Goal: Information Seeking & Learning: Learn about a topic

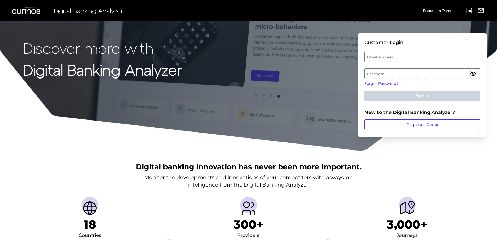
click at [378, 53] on label "Email Address" at bounding box center [422, 56] width 115 height 9
click at [378, 53] on input "email" at bounding box center [423, 57] width 116 height 10
type input "[EMAIL_ADDRESS][DOMAIN_NAME]"
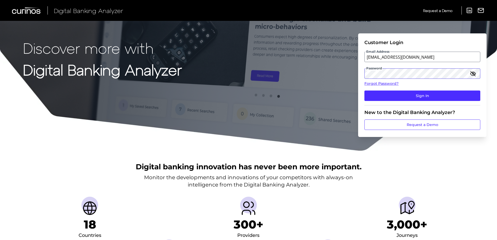
click at [365, 91] on button "Sign In" at bounding box center [423, 96] width 116 height 10
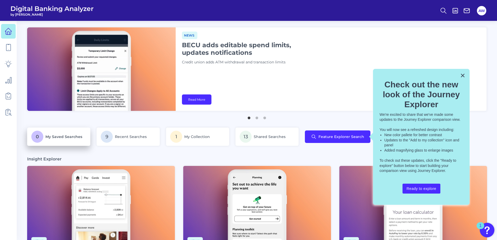
click at [77, 140] on p "0 My Saved Searches" at bounding box center [58, 137] width 55 height 12
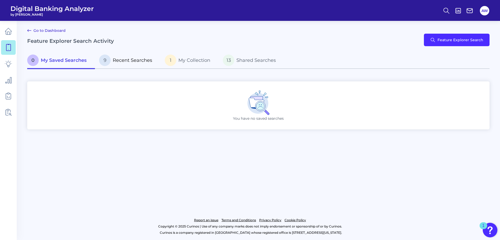
click at [124, 56] on p "9 Recent Searches" at bounding box center [125, 60] width 53 height 11
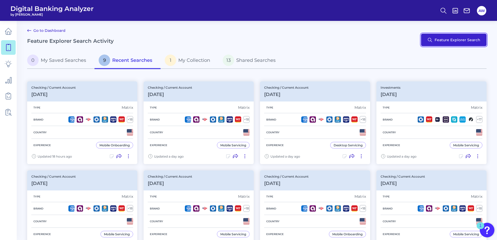
click at [439, 44] on button "Feature Explorer Search" at bounding box center [454, 40] width 66 height 13
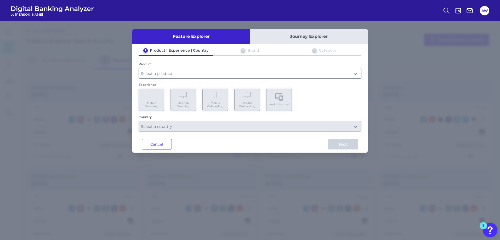
click at [171, 71] on input "text" at bounding box center [250, 73] width 222 height 10
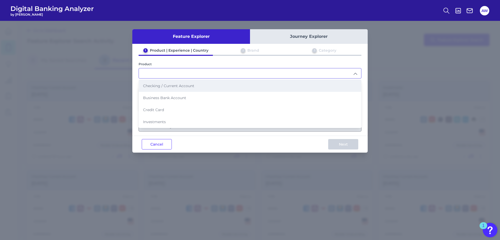
click at [171, 84] on span "Checking / Current Account" at bounding box center [168, 86] width 51 height 5
type input "Checking / Current Account"
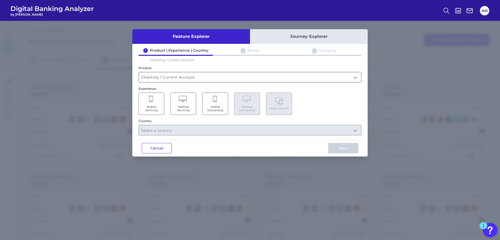
click at [167, 78] on input "Checking / Current Account" at bounding box center [250, 77] width 222 height 10
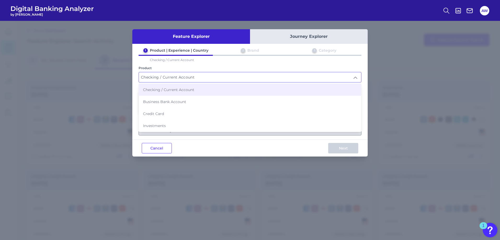
click at [166, 78] on input "Checking / Current Account" at bounding box center [250, 77] width 222 height 10
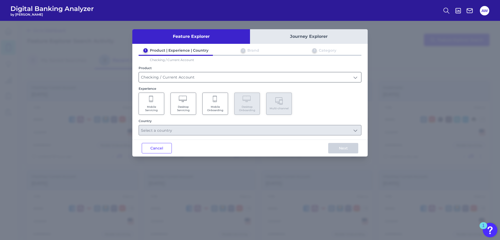
click at [177, 82] on input "Checking / Current Account" at bounding box center [250, 77] width 222 height 10
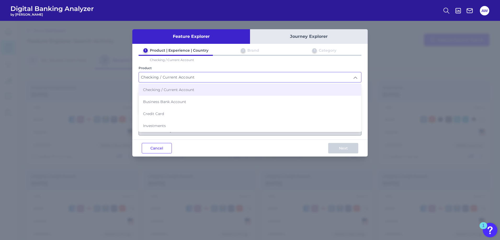
drag, startPoint x: 172, startPoint y: 74, endPoint x: 170, endPoint y: 79, distance: 5.7
click at [171, 76] on input "Checking / Current Account" at bounding box center [250, 77] width 222 height 10
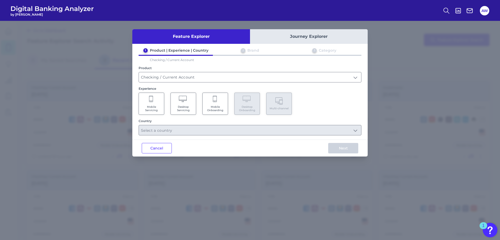
click at [157, 102] on Servicing "Mobile Servicing" at bounding box center [151, 104] width 26 height 22
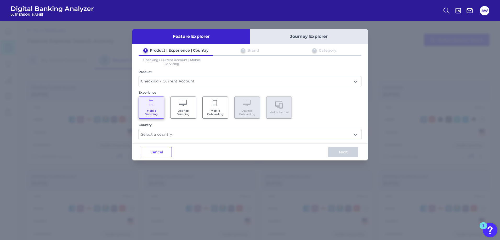
click at [330, 133] on input "text" at bounding box center [250, 134] width 222 height 10
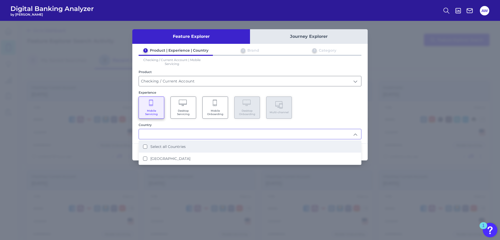
drag, startPoint x: 240, startPoint y: 146, endPoint x: 249, endPoint y: 146, distance: 9.7
click at [240, 146] on li "Select all Countries" at bounding box center [250, 147] width 222 height 12
type input "Select all Countries"
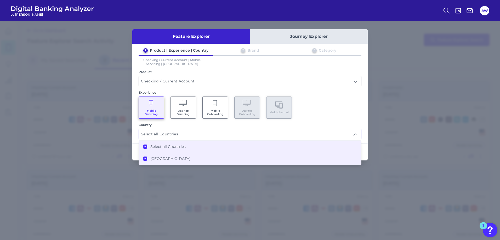
scroll to position [0, 0]
click at [343, 114] on div "Mobile Servicing Desktop Servicing Mobile Onboarding Desktop Onboarding Multi-c…" at bounding box center [249, 108] width 223 height 22
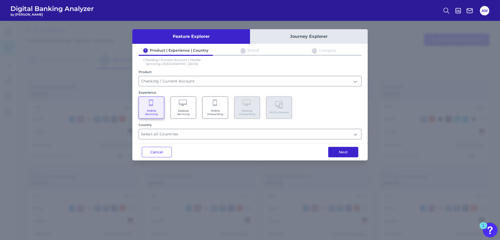
click at [347, 153] on button "Next" at bounding box center [343, 152] width 30 height 10
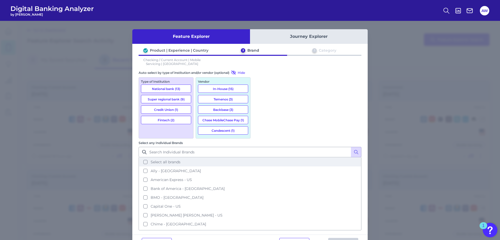
click at [180, 160] on span "Select all brands" at bounding box center [165, 162] width 30 height 5
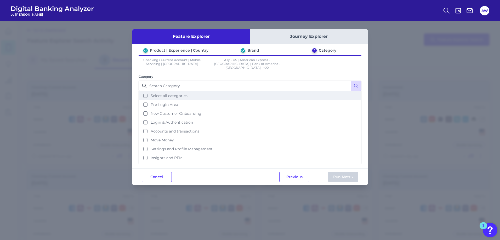
click at [174, 94] on span "Select all categories" at bounding box center [168, 96] width 37 height 5
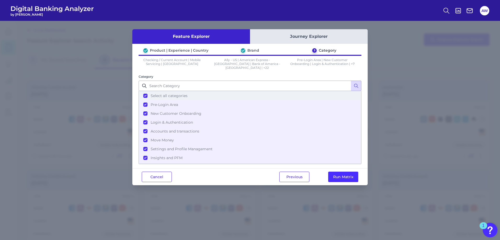
click at [168, 95] on button "Select all categories" at bounding box center [250, 95] width 222 height 9
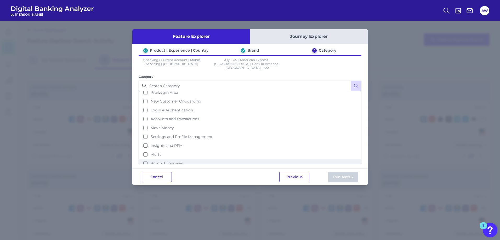
scroll to position [0, 0]
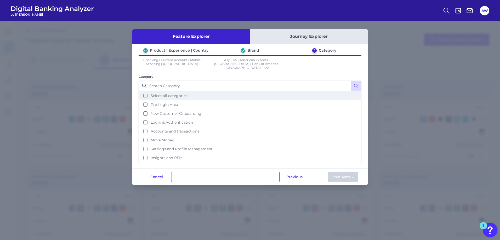
click at [172, 94] on span "Select all categories" at bounding box center [168, 96] width 37 height 5
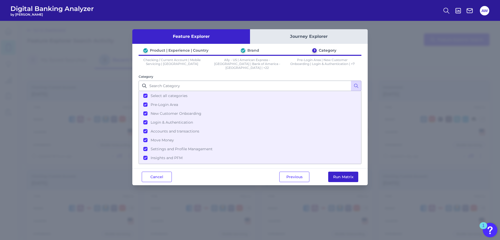
click at [348, 172] on button "Run Matrix" at bounding box center [343, 177] width 30 height 10
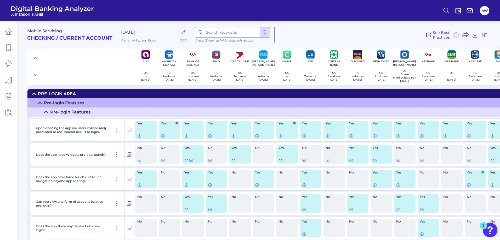
click at [355, 34] on div "See Best Practices Filters Clear all filters Experience Reset Mobile Servicing …" at bounding box center [380, 34] width 213 height 15
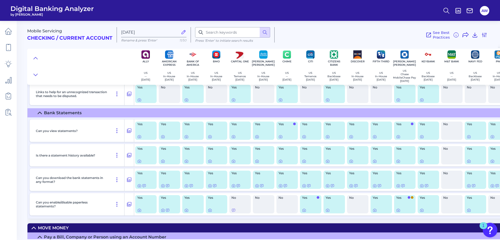
scroll to position [2284, 0]
